Goal: Navigation & Orientation: Find specific page/section

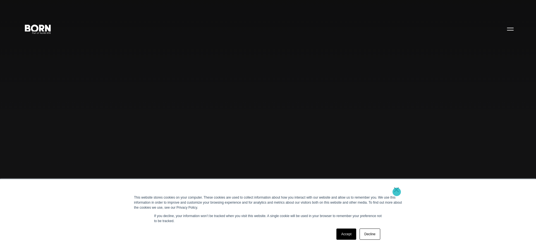
click at [397, 192] on link "×" at bounding box center [396, 189] width 7 height 5
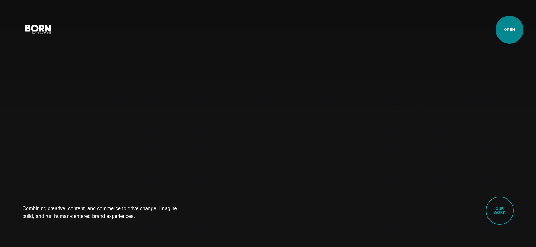
click at [510, 30] on button "Primary Menu" at bounding box center [510, 29] width 13 height 12
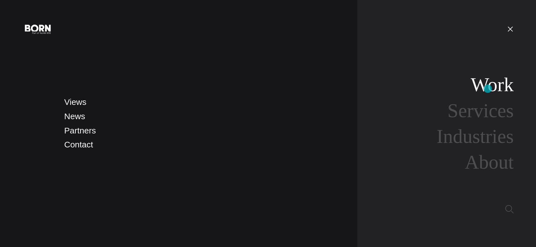
click at [488, 89] on link "Work" at bounding box center [492, 85] width 43 height 22
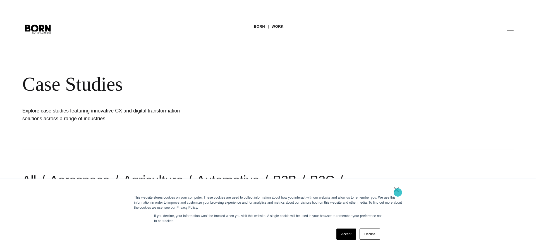
click at [398, 192] on link "×" at bounding box center [396, 189] width 7 height 5
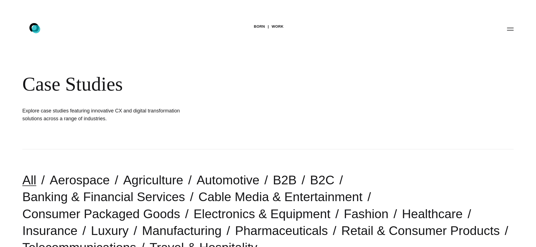
click at [36, 29] on icon ".st0{display:none;} .st1{display:inline;} .st2{font-family:'HelveticaNeue-Mediu…" at bounding box center [38, 29] width 36 height 15
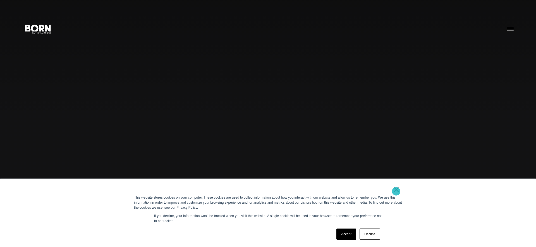
click at [396, 191] on link "×" at bounding box center [396, 189] width 7 height 5
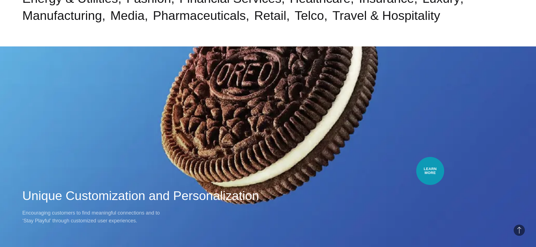
scroll to position [449, 0]
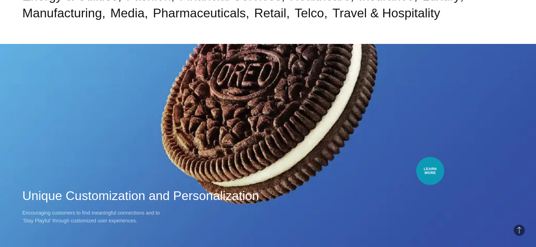
click at [430, 171] on div "Work・Ecom Unique Customization and Personalization Encouraging customers to fin…" at bounding box center [268, 123] width 536 height 247
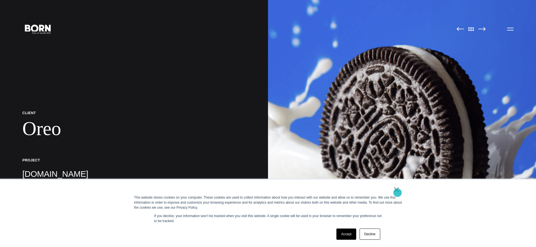
click at [398, 192] on link "×" at bounding box center [396, 189] width 7 height 5
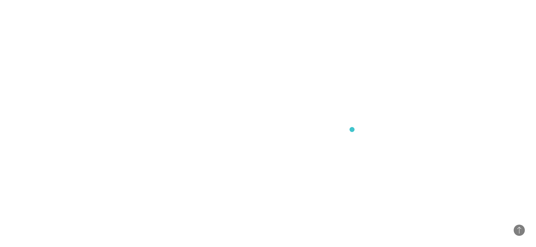
scroll to position [2074, 0]
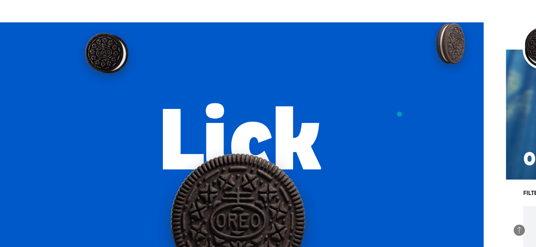
click at [400, 114] on img at bounding box center [238, 175] width 492 height 307
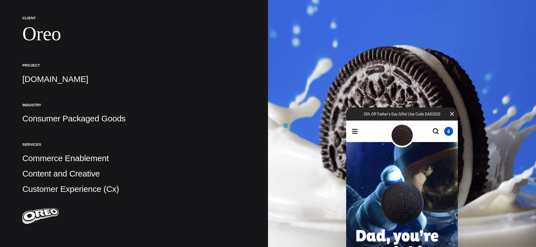
scroll to position [0, 0]
